Goal: Information Seeking & Learning: Learn about a topic

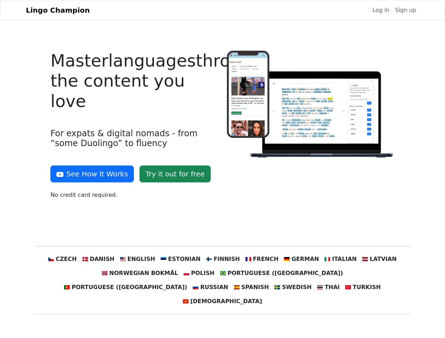
click at [223, 169] on div at bounding box center [311, 128] width 176 height 154
click at [89, 174] on button "See How It Works" at bounding box center [92, 174] width 84 height 17
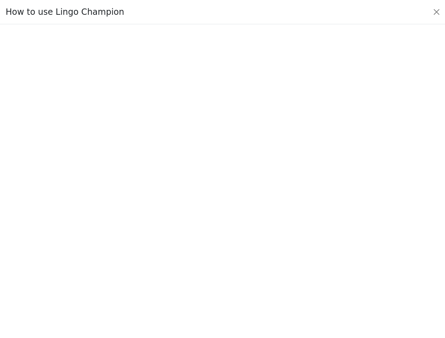
click at [76, 259] on div at bounding box center [223, 181] width 412 height 244
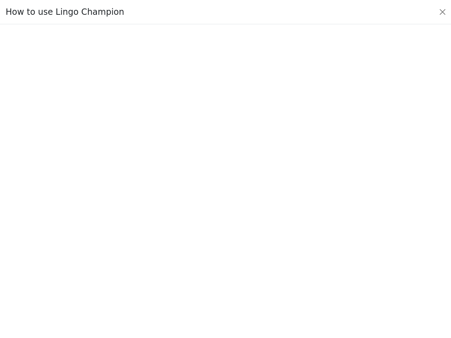
click at [109, 259] on div at bounding box center [226, 181] width 418 height 247
click at [144, 259] on div at bounding box center [226, 181] width 418 height 247
click at [183, 259] on div at bounding box center [226, 181] width 418 height 247
click at [222, 259] on div at bounding box center [226, 181] width 418 height 247
click at [257, 259] on div at bounding box center [226, 181] width 418 height 247
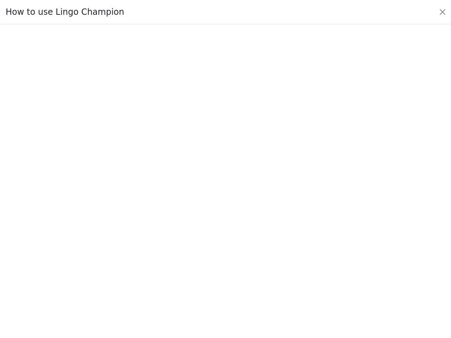
click at [294, 259] on div at bounding box center [226, 181] width 418 height 247
click at [330, 259] on div at bounding box center [226, 181] width 418 height 247
